Goal: Information Seeking & Learning: Understand process/instructions

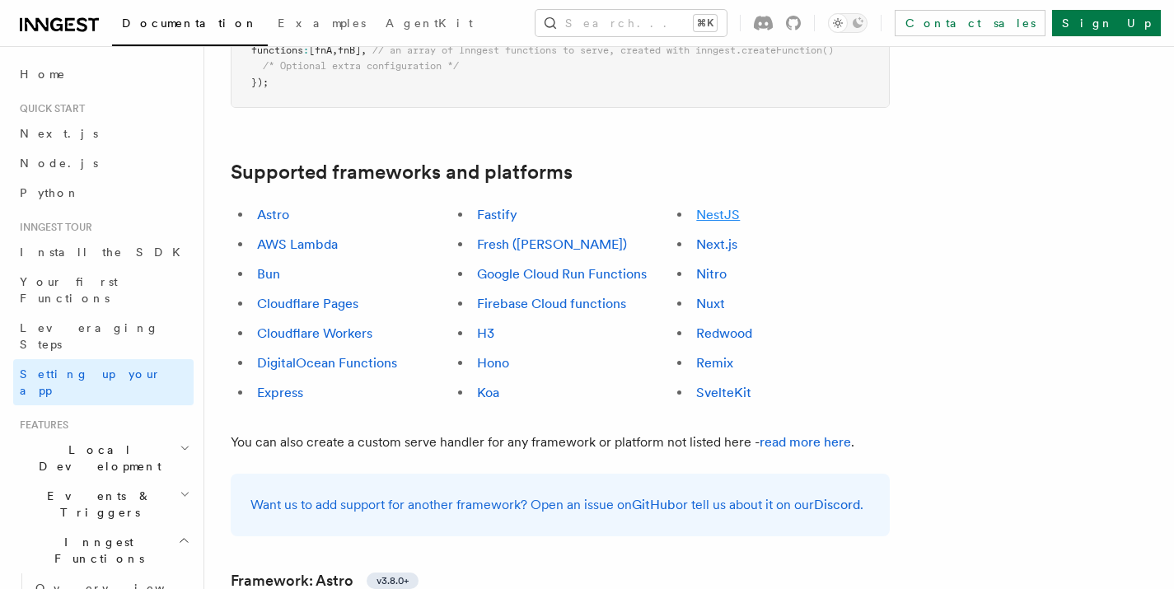
click at [721, 207] on link "NestJS" at bounding box center [718, 215] width 44 height 16
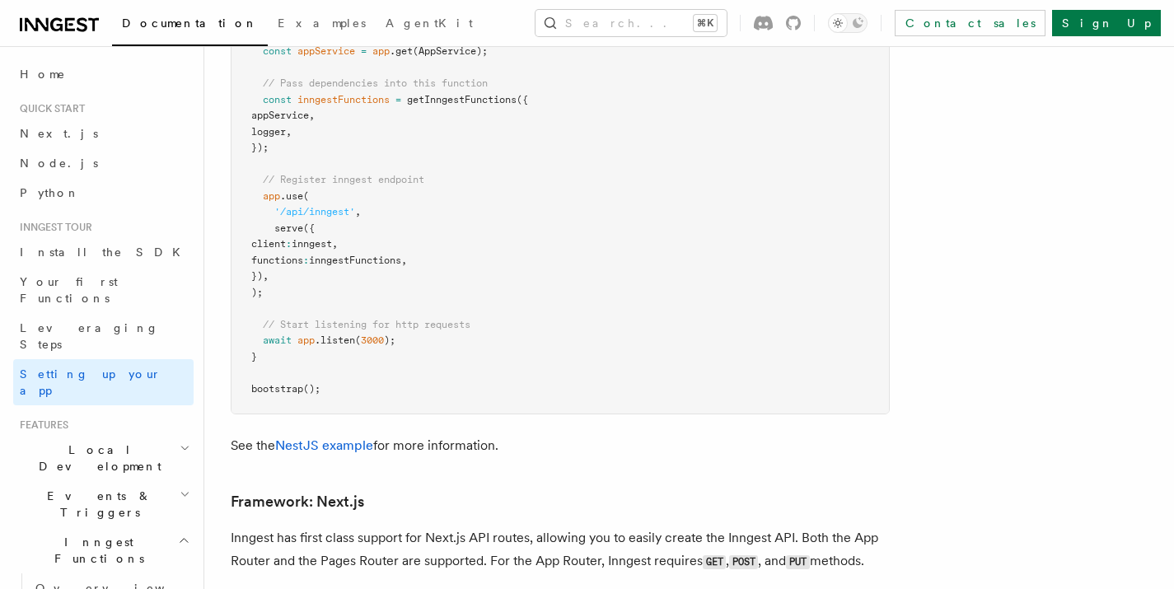
scroll to position [9733, 0]
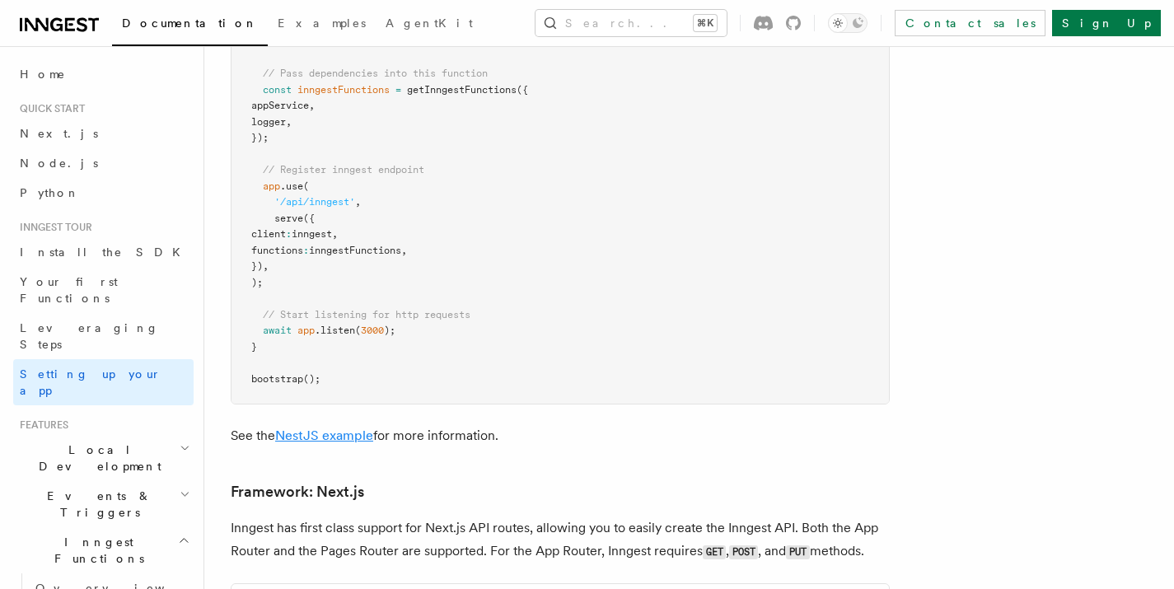
click at [317, 428] on link "NestJS example" at bounding box center [324, 436] width 98 height 16
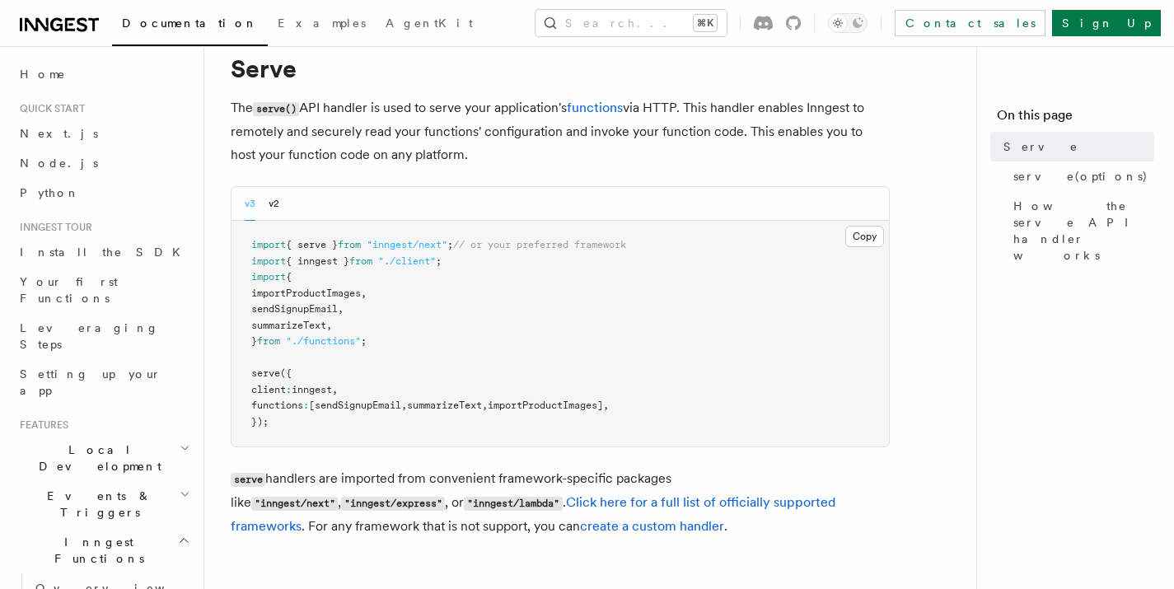
scroll to position [86, 0]
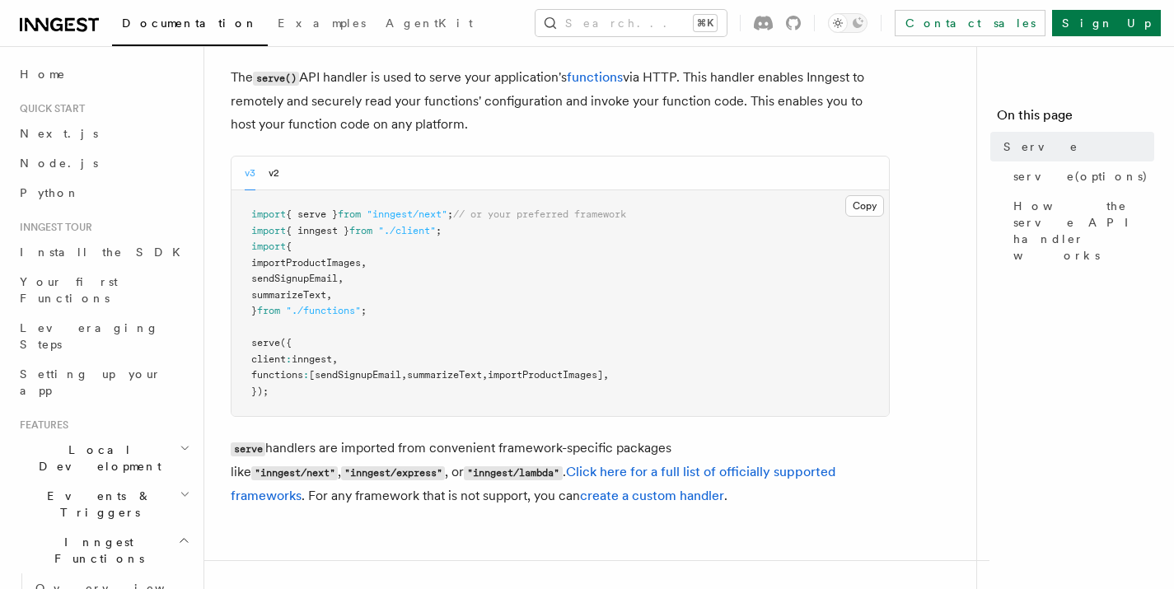
click at [316, 215] on span "{ serve }" at bounding box center [312, 215] width 52 height 12
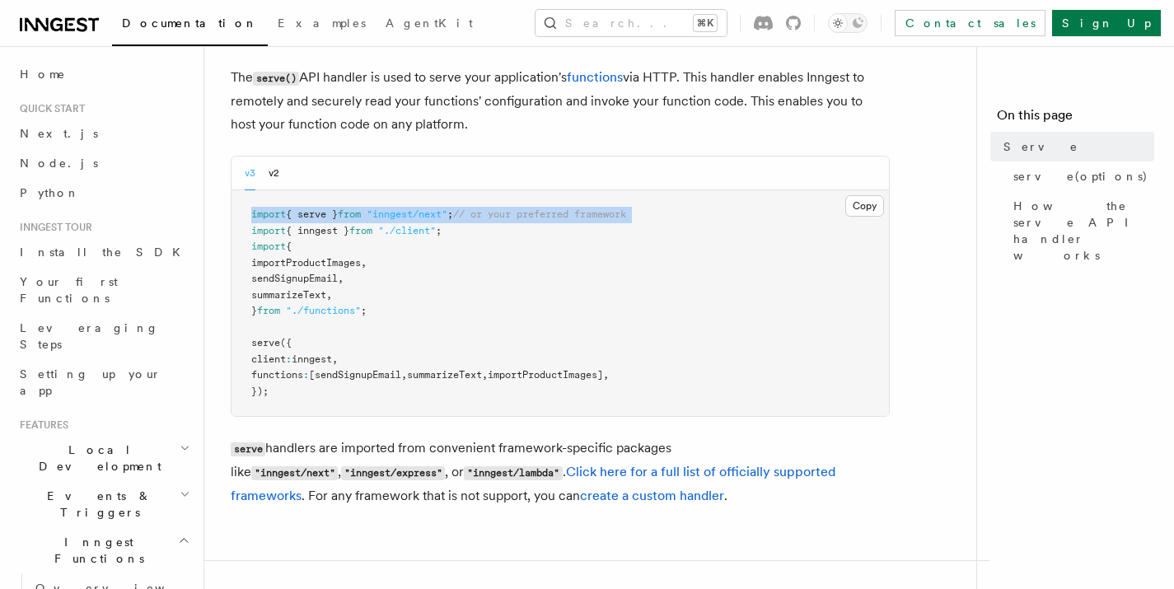
click at [316, 215] on span "{ serve }" at bounding box center [312, 215] width 52 height 12
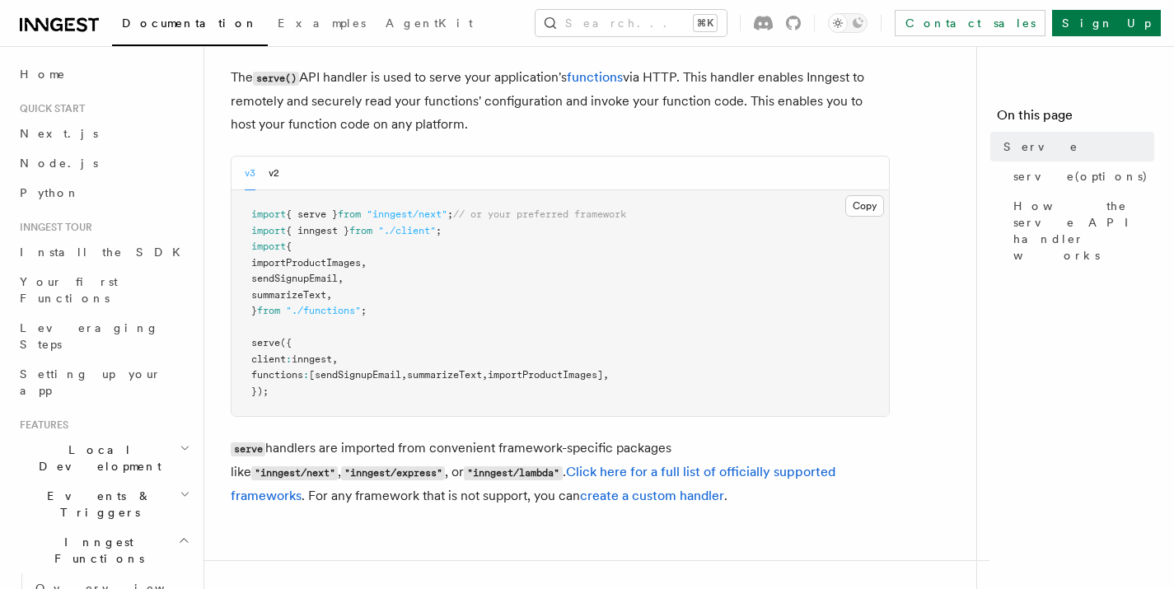
click at [408, 313] on pre "import { serve } from "inngest/next" ; // or your preferred framework import { …" at bounding box center [561, 303] width 658 height 226
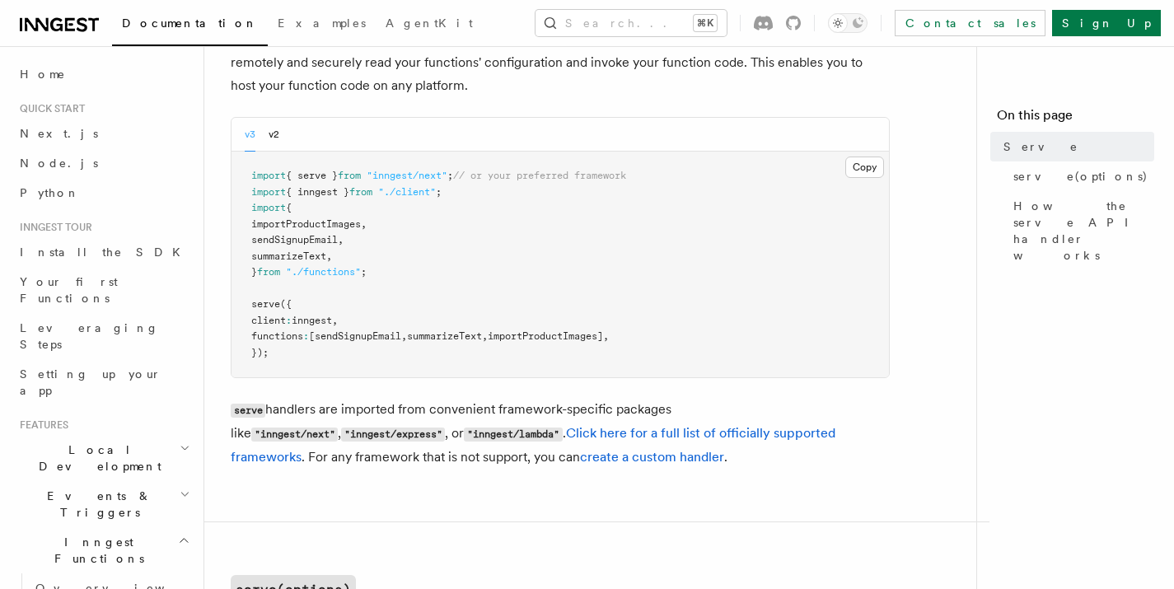
scroll to position [128, 0]
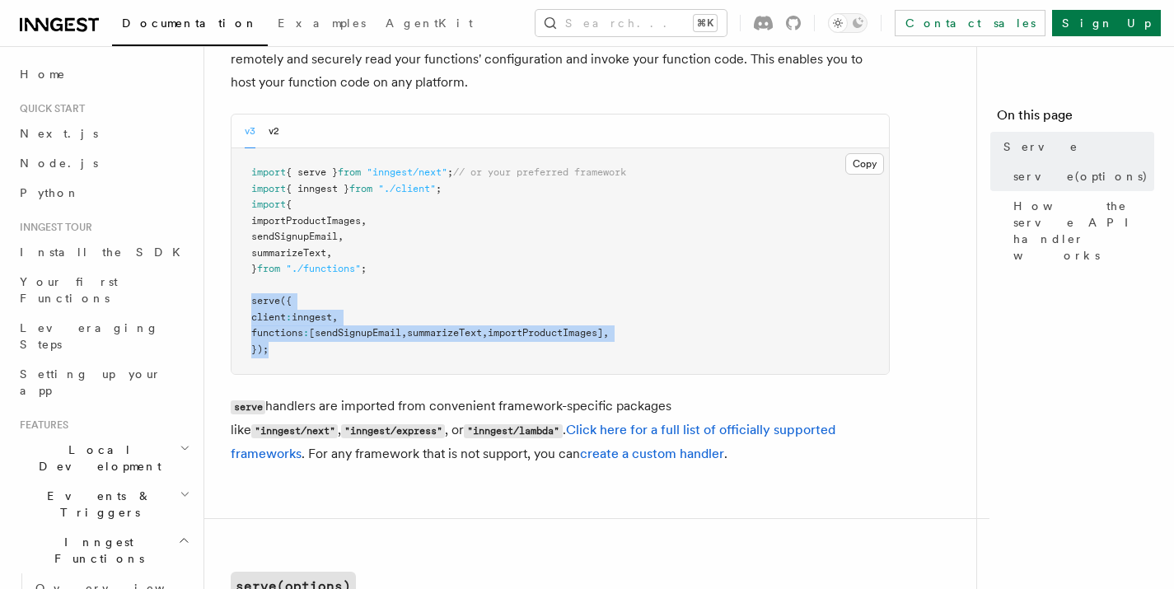
drag, startPoint x: 254, startPoint y: 301, endPoint x: 391, endPoint y: 363, distance: 151.2
click at [401, 374] on pre "import { serve } from "inngest/next" ; // or your preferred framework import { …" at bounding box center [561, 261] width 658 height 226
click at [309, 328] on span ":" at bounding box center [306, 333] width 6 height 12
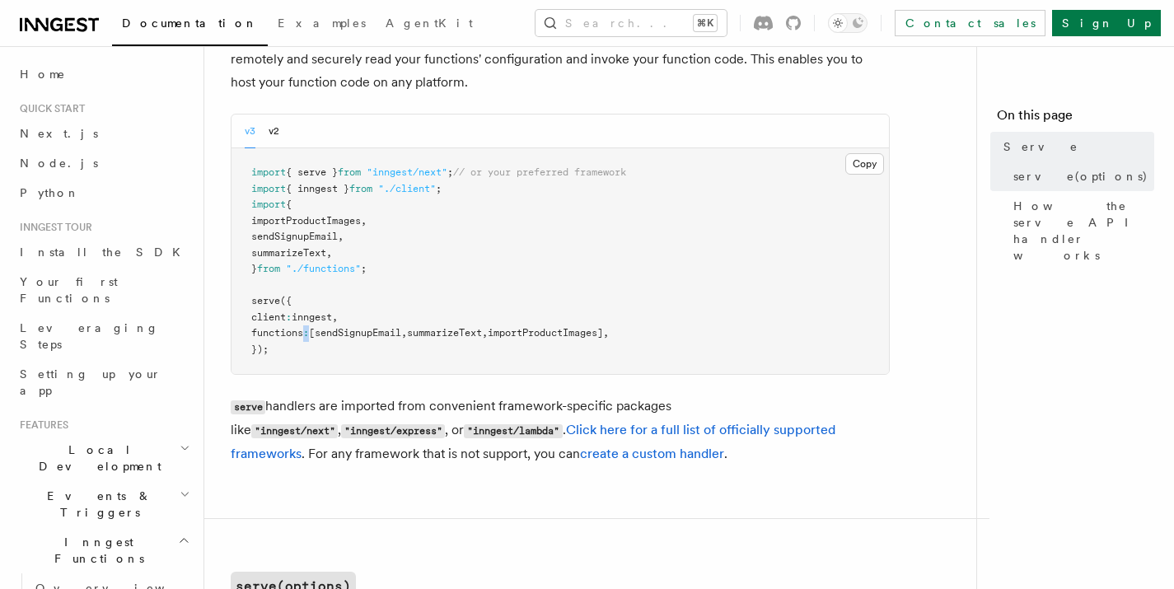
click at [309, 328] on span ":" at bounding box center [306, 333] width 6 height 12
click at [322, 321] on span "inngest" at bounding box center [312, 318] width 40 height 12
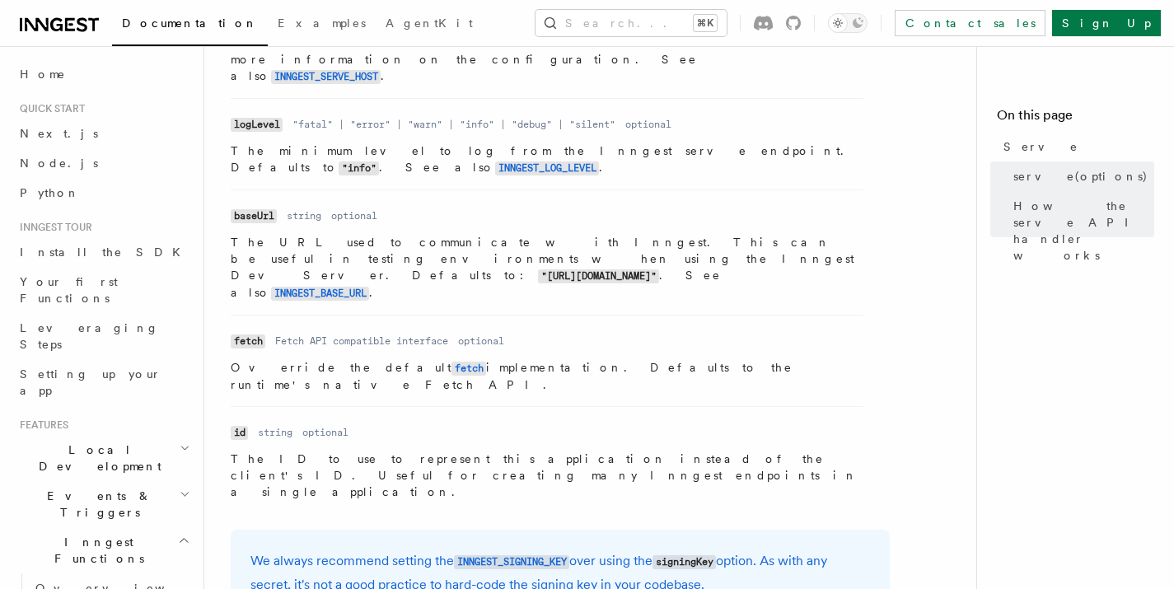
scroll to position [1568, 0]
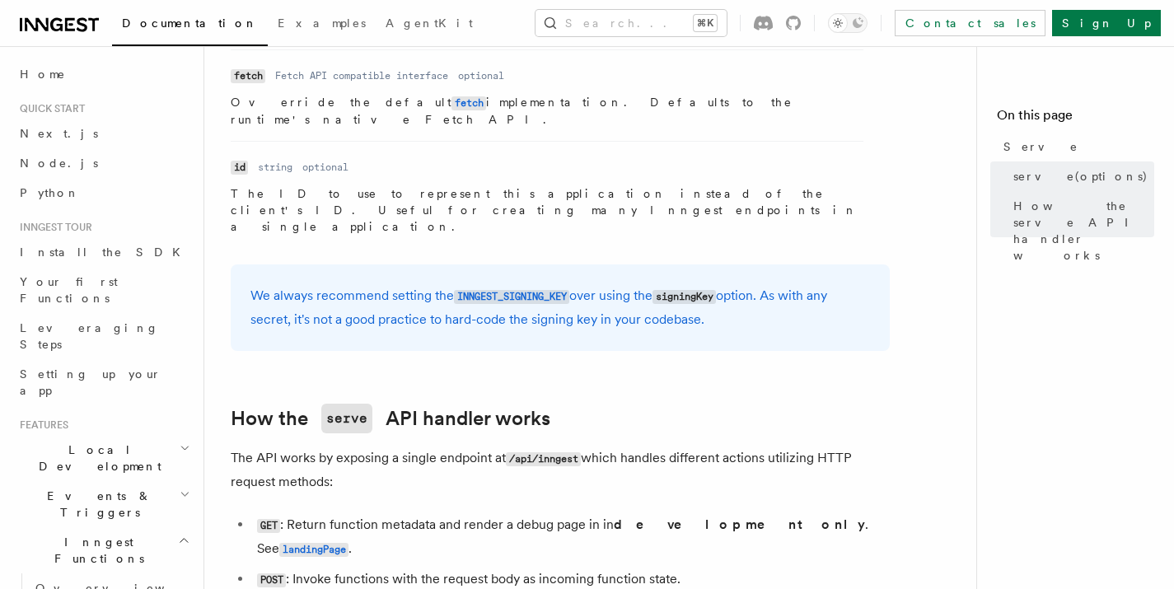
click at [409, 513] on li "GET : Return function metadata and render a debug page in in development only .…" at bounding box center [571, 537] width 638 height 48
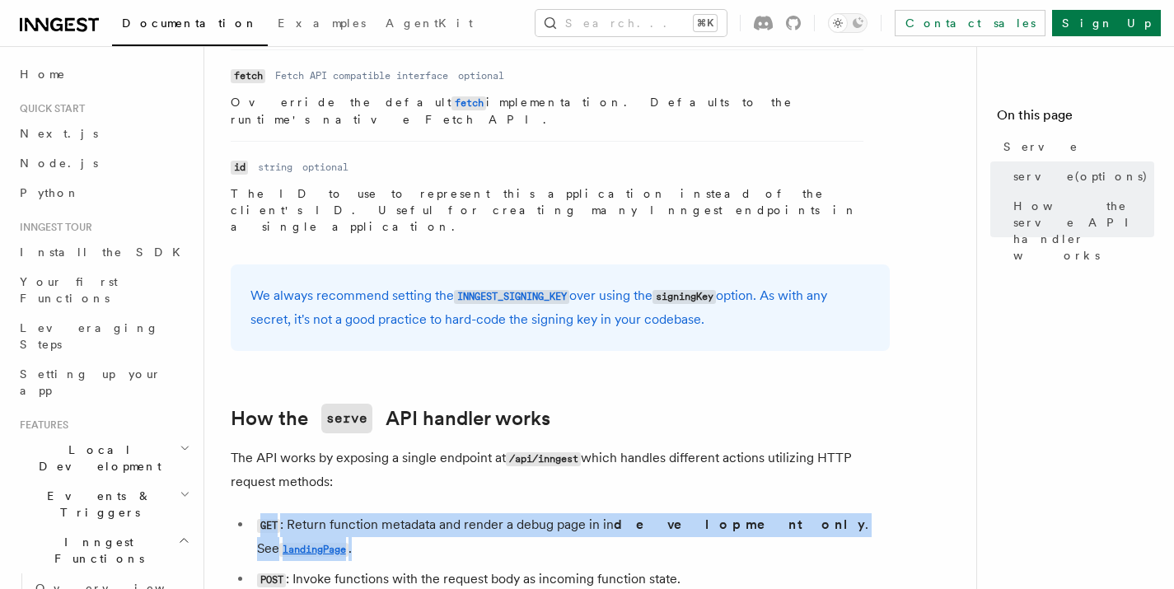
click at [409, 513] on li "GET : Return function metadata and render a debug page in in development only .…" at bounding box center [571, 537] width 638 height 48
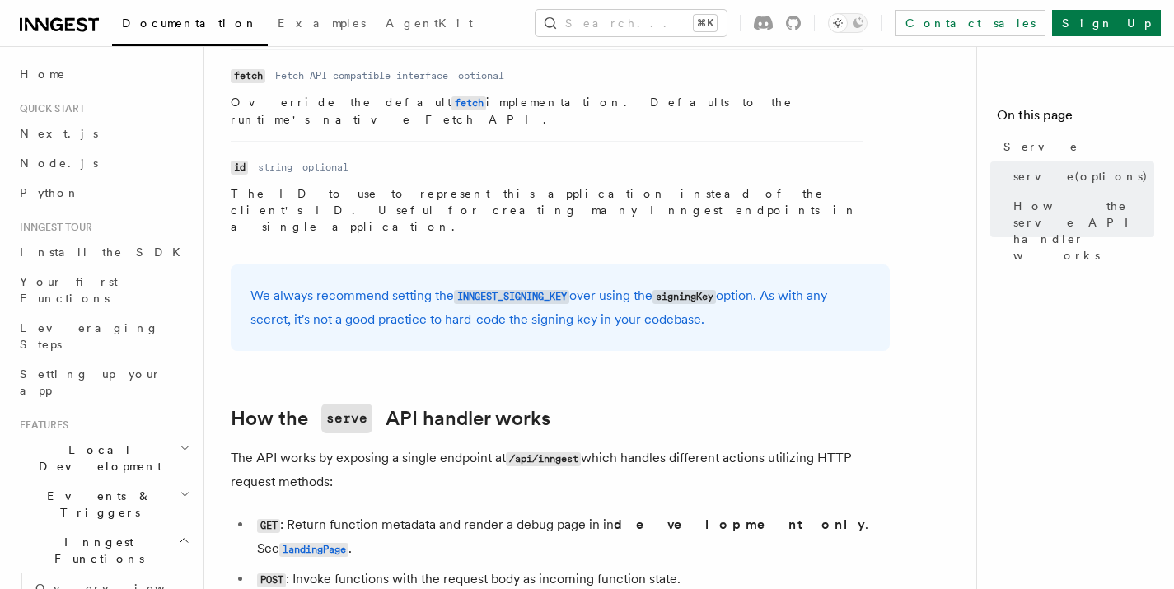
click at [404, 568] on li "POST : Invoke functions with the request body as incoming function state." at bounding box center [571, 580] width 638 height 24
click at [559, 568] on li "POST : Invoke functions with the request body as incoming function state." at bounding box center [571, 580] width 638 height 24
click at [558, 568] on li "POST : Invoke functions with the request body as incoming function state." at bounding box center [571, 580] width 638 height 24
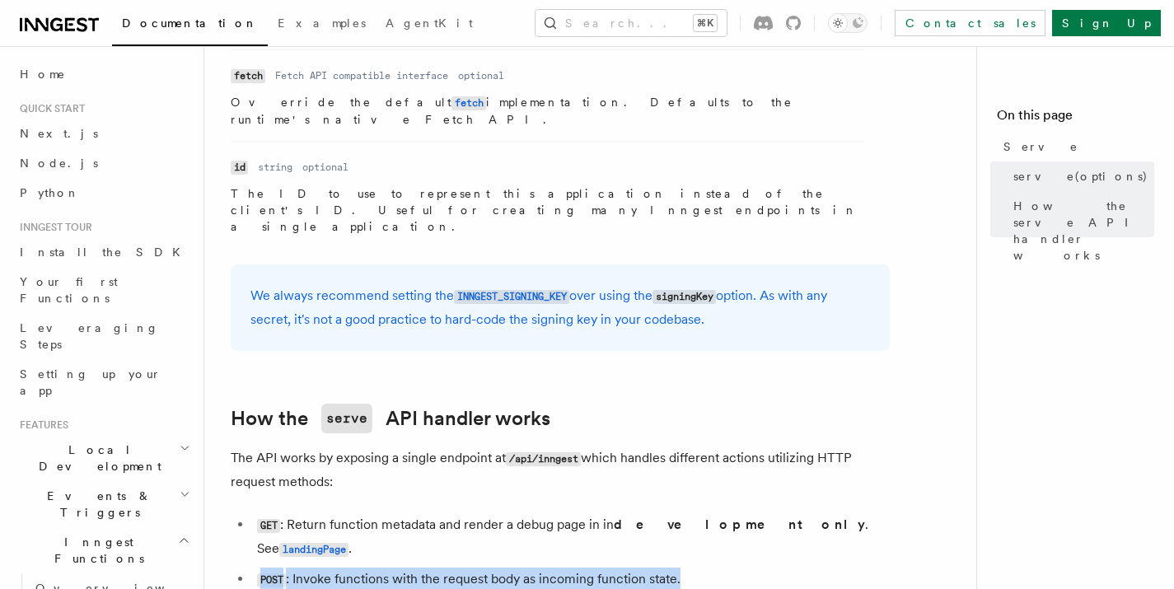
click at [558, 568] on li "POST : Invoke functions with the request body as incoming function state." at bounding box center [571, 580] width 638 height 24
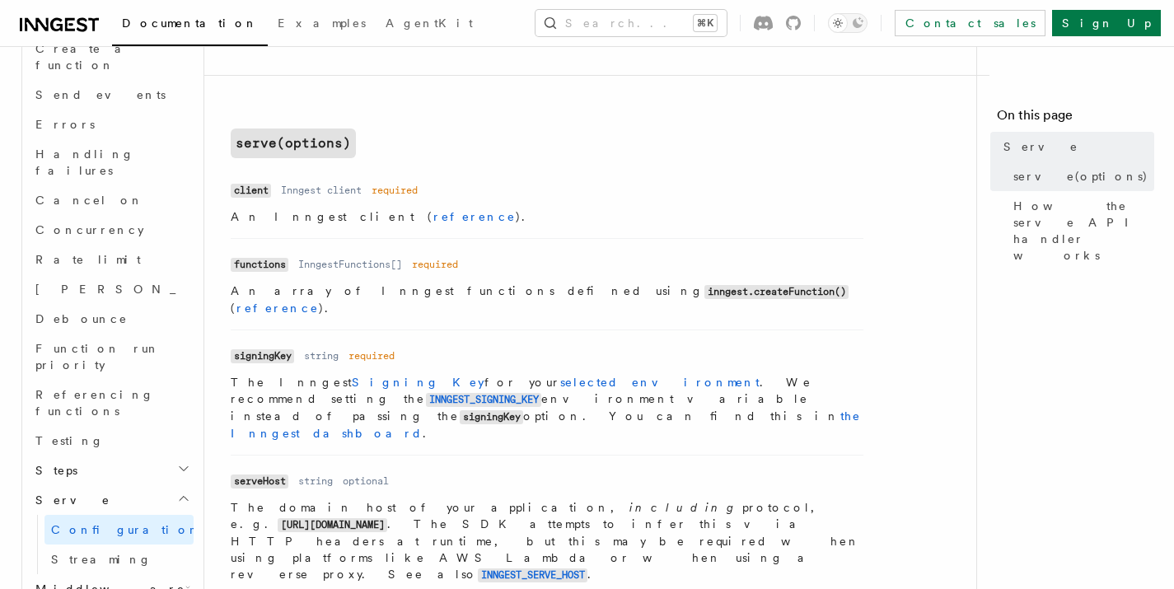
scroll to position [585, 0]
